Goal: Task Accomplishment & Management: Manage account settings

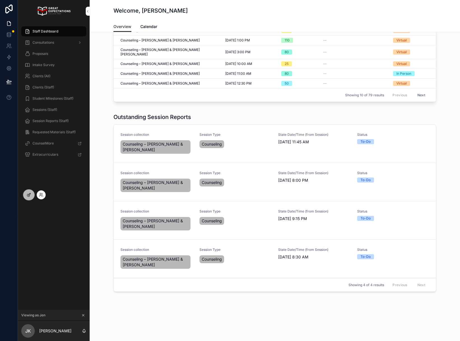
scroll to position [94, 0]
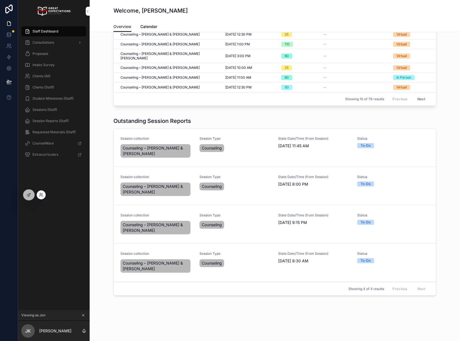
click at [44, 194] on div at bounding box center [41, 194] width 9 height 9
click at [41, 195] on icon at bounding box center [40, 195] width 2 height 1
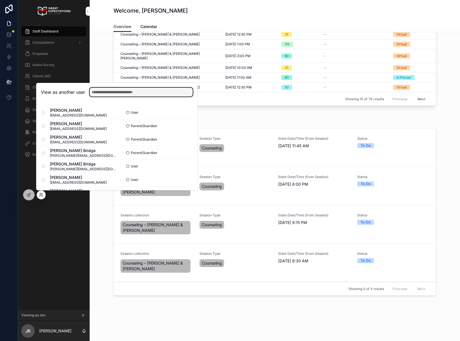
click at [123, 94] on input "text" at bounding box center [141, 92] width 103 height 9
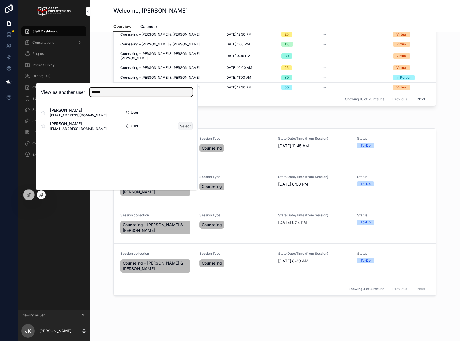
type input "******"
click at [180, 126] on button "Select" at bounding box center [185, 126] width 15 height 8
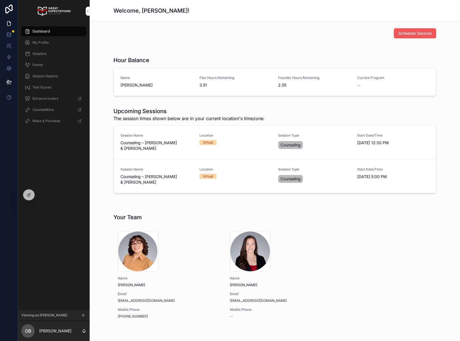
click at [418, 29] on button "Schedule Session" at bounding box center [415, 33] width 42 height 10
click at [41, 195] on icon at bounding box center [41, 195] width 4 height 4
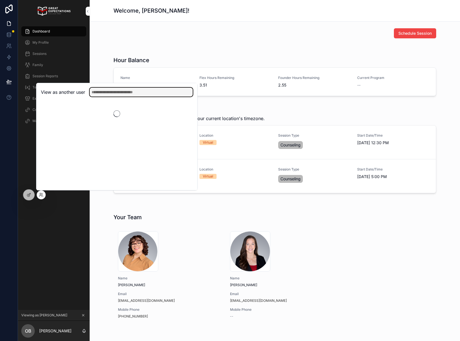
click at [136, 93] on input "text" at bounding box center [141, 92] width 103 height 9
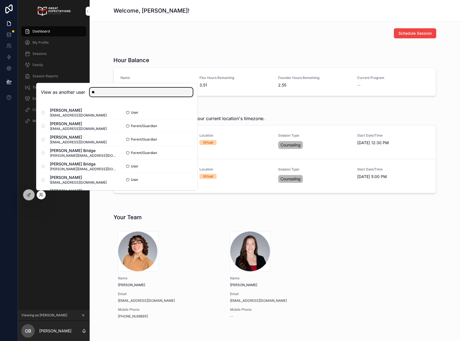
type input "*"
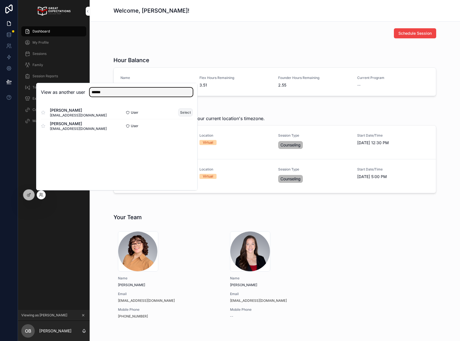
type input "******"
click at [184, 113] on button "Select" at bounding box center [185, 112] width 15 height 8
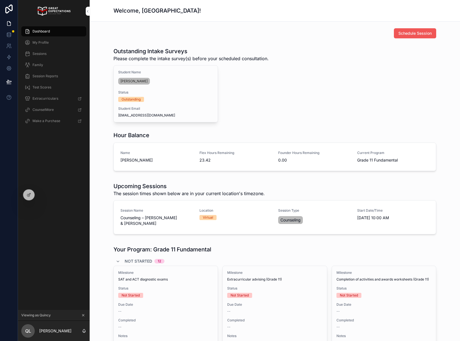
click at [418, 33] on span "Schedule Session" at bounding box center [414, 34] width 33 height 6
click at [39, 194] on icon at bounding box center [41, 195] width 4 height 4
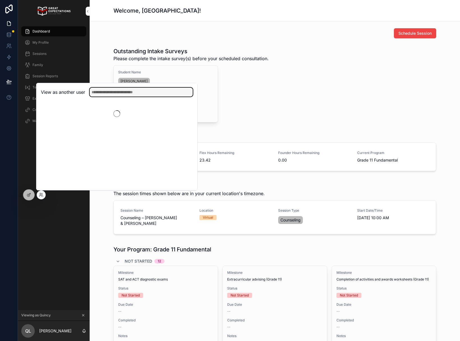
click at [116, 95] on input "text" at bounding box center [141, 92] width 103 height 9
type input "*****"
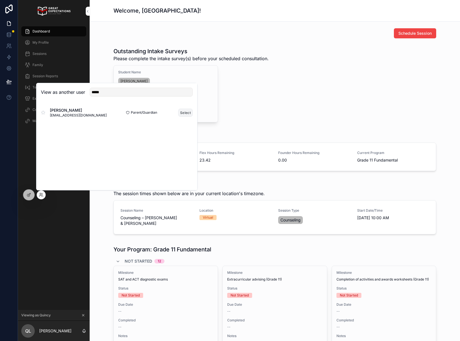
click at [180, 115] on button "Select" at bounding box center [185, 113] width 15 height 8
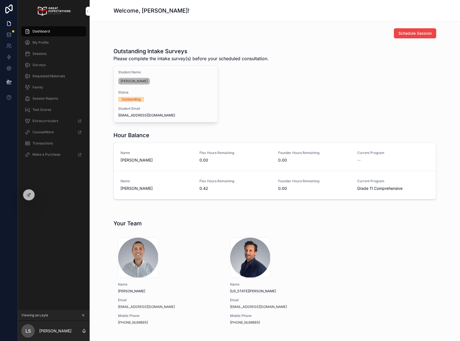
click at [60, 53] on div "Sessions" at bounding box center [54, 53] width 58 height 9
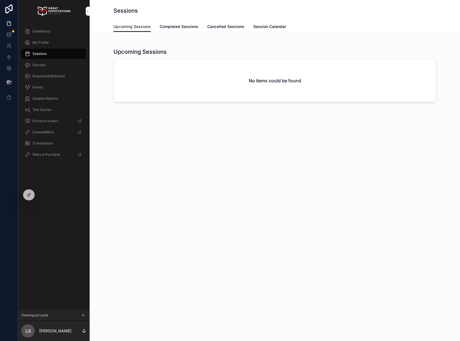
click at [50, 31] on div "Dashboard" at bounding box center [54, 31] width 58 height 9
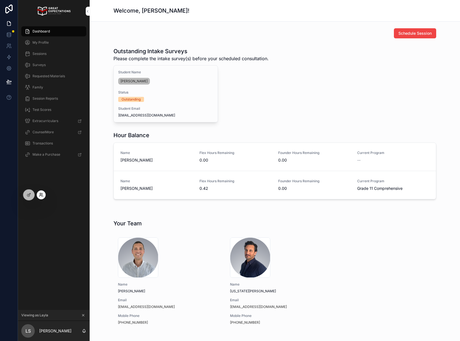
click at [42, 196] on icon at bounding box center [41, 195] width 4 height 4
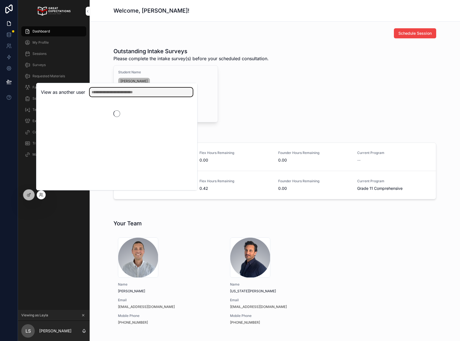
click at [134, 92] on input "text" at bounding box center [141, 92] width 103 height 9
type input "******"
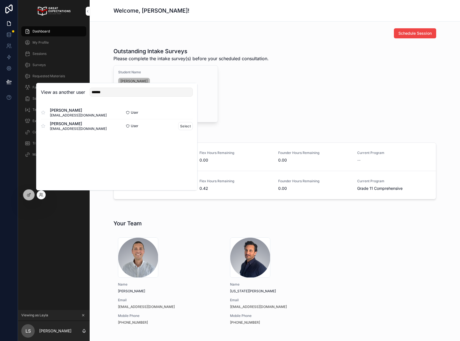
click at [102, 127] on div "Sloane Weinstein sloaneweinstein13@gmail.com" at bounding box center [79, 126] width 76 height 10
click at [178, 127] on button "Select" at bounding box center [185, 126] width 15 height 8
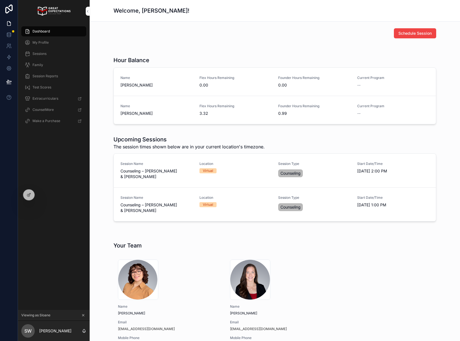
click at [49, 55] on div "Sessions" at bounding box center [54, 53] width 58 height 9
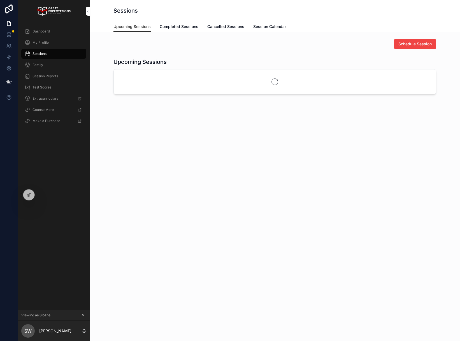
click at [186, 25] on span "Completed Sessions" at bounding box center [179, 27] width 39 height 6
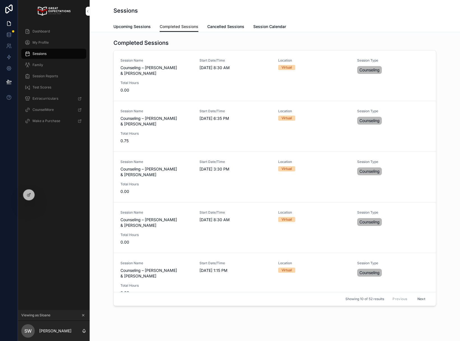
click at [220, 81] on div "Session Name Counseling – [PERSON_NAME] & [PERSON_NAME] Start Date/Time [DATE] …" at bounding box center [274, 75] width 309 height 35
click at [421, 66] on div "Counseling" at bounding box center [393, 70] width 72 height 10
click at [117, 23] on link "Upcoming Sessions" at bounding box center [131, 27] width 37 height 11
